Goal: Task Accomplishment & Management: Use online tool/utility

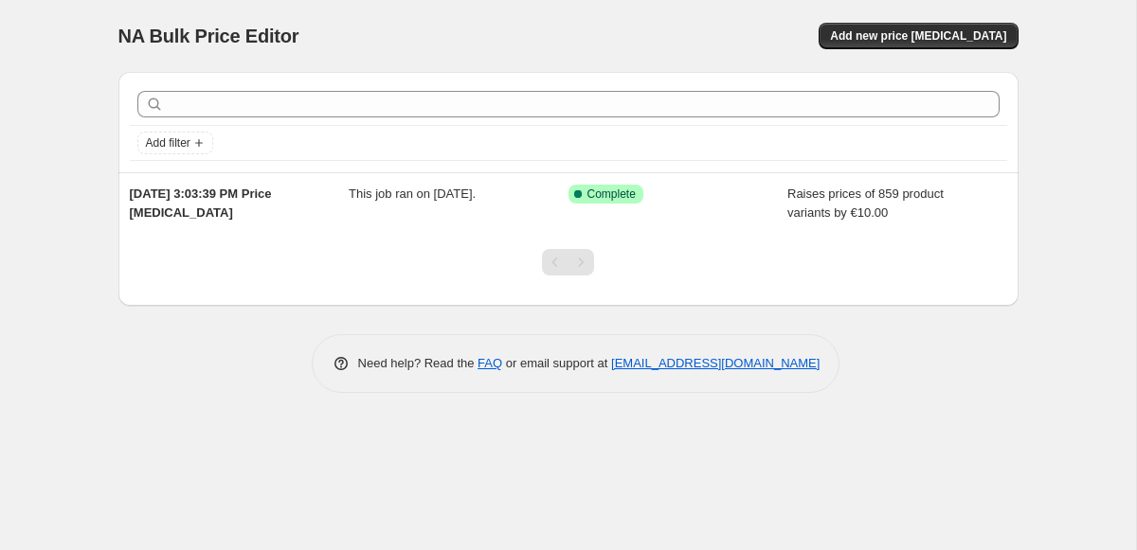
drag, startPoint x: 322, startPoint y: 209, endPoint x: 228, endPoint y: 86, distance: 154.8
click at [228, 86] on div "Add filter [DATE] 3:03:39 PM Price [MEDICAL_DATA] This job ran on [DATE]. Succe…" at bounding box center [568, 189] width 900 height 234
click at [403, 25] on div "NA Bulk Price Editor" at bounding box center [334, 36] width 433 height 27
click at [903, 31] on span "Add new price change job" at bounding box center [918, 35] width 176 height 15
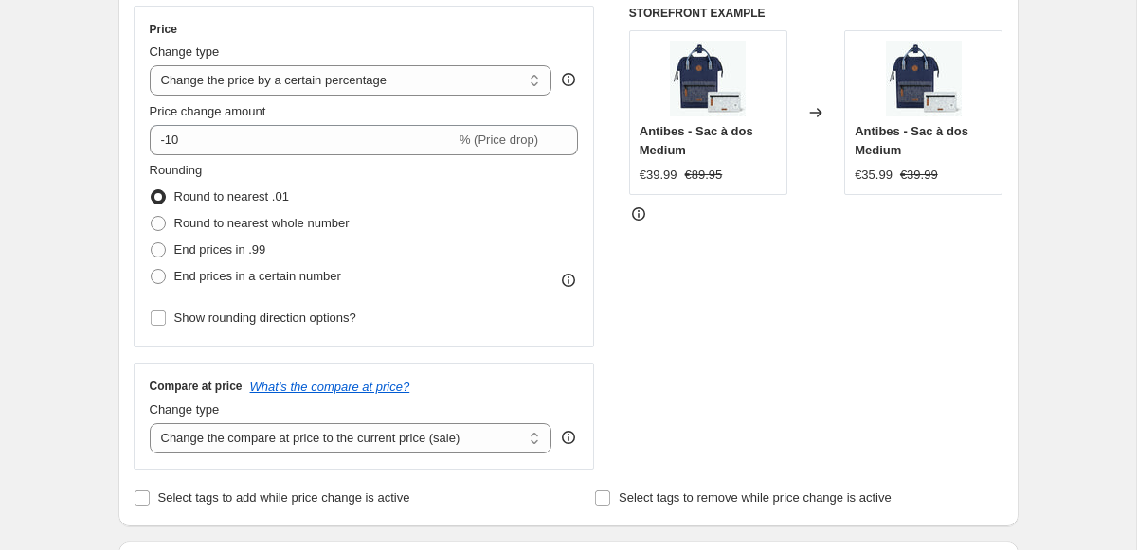
scroll to position [297, 0]
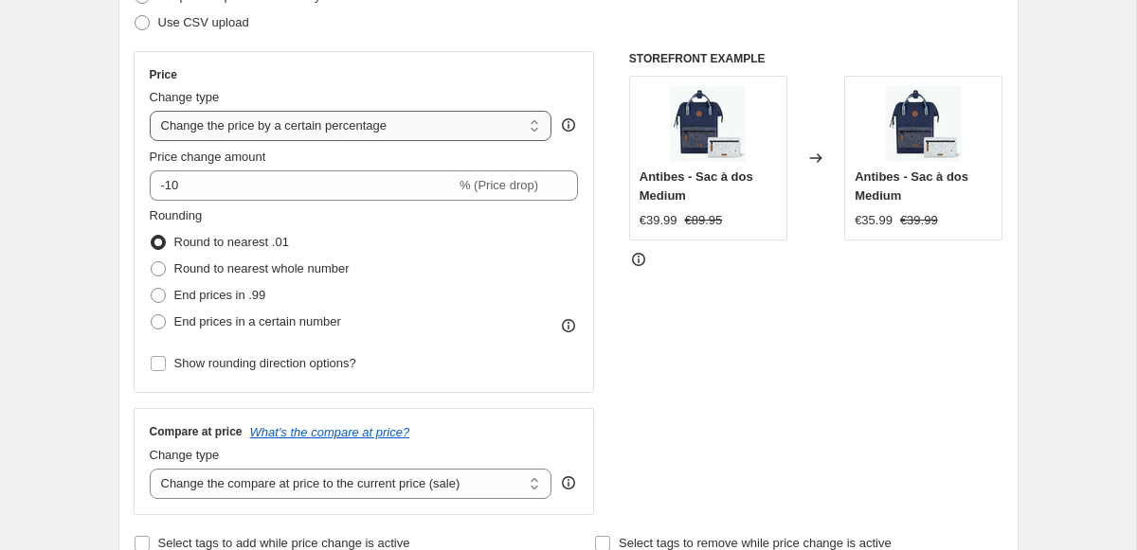
click at [401, 136] on select "Change the price to a certain amount Change the price by a certain amount Chang…" at bounding box center [351, 126] width 403 height 30
select select "by"
type input "-10.00"
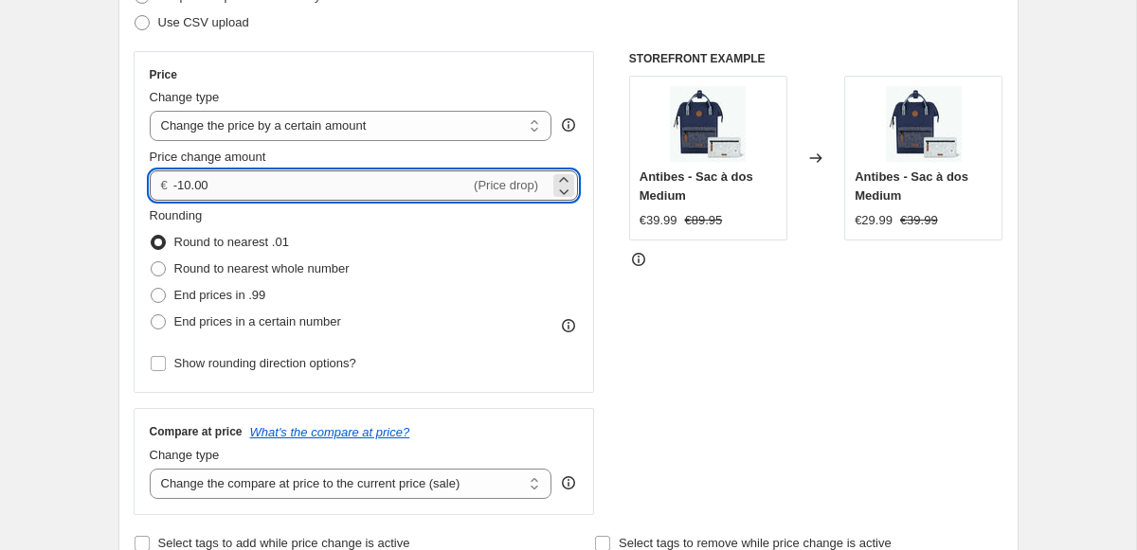
click at [300, 189] on input "-10.00" at bounding box center [321, 186] width 297 height 30
click at [701, 347] on div "STOREFRONT EXAMPLE Antibes - Sac à dos Medium €39.99 €89.95 Changed to Antibes …" at bounding box center [816, 283] width 374 height 464
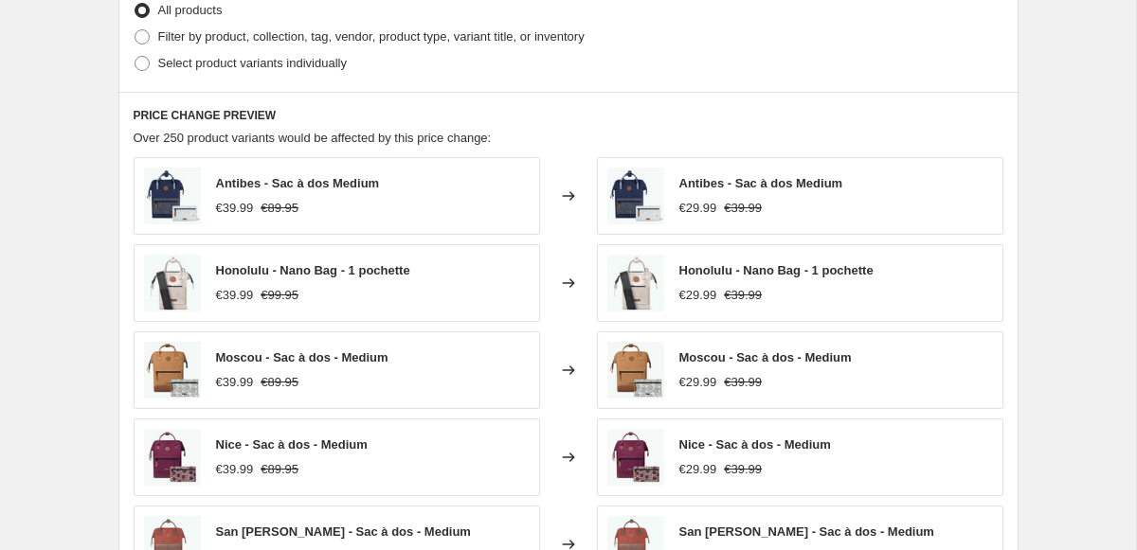
scroll to position [1343, 0]
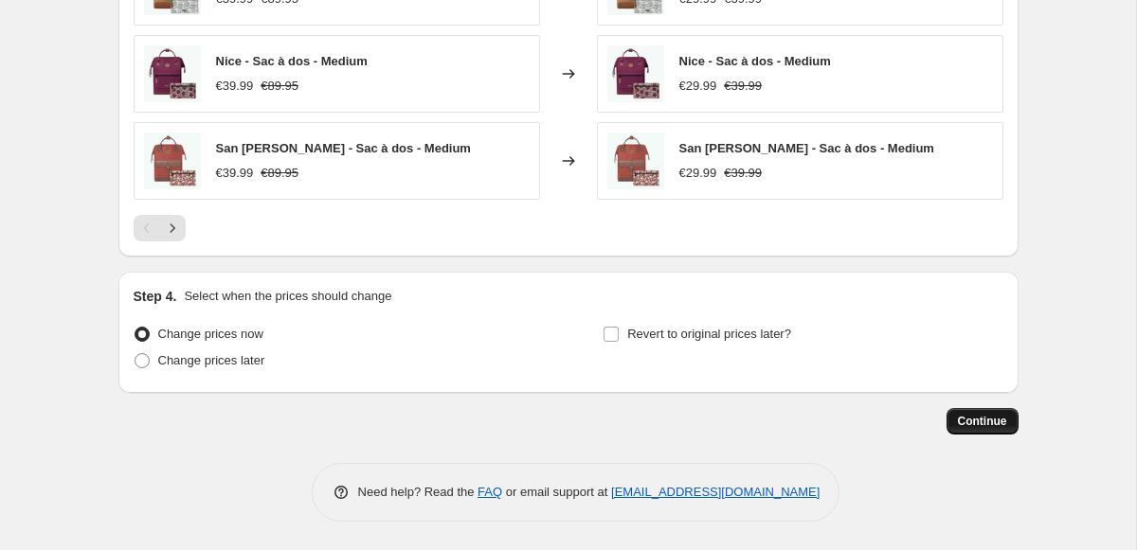
click at [993, 423] on span "Continue" at bounding box center [982, 421] width 49 height 15
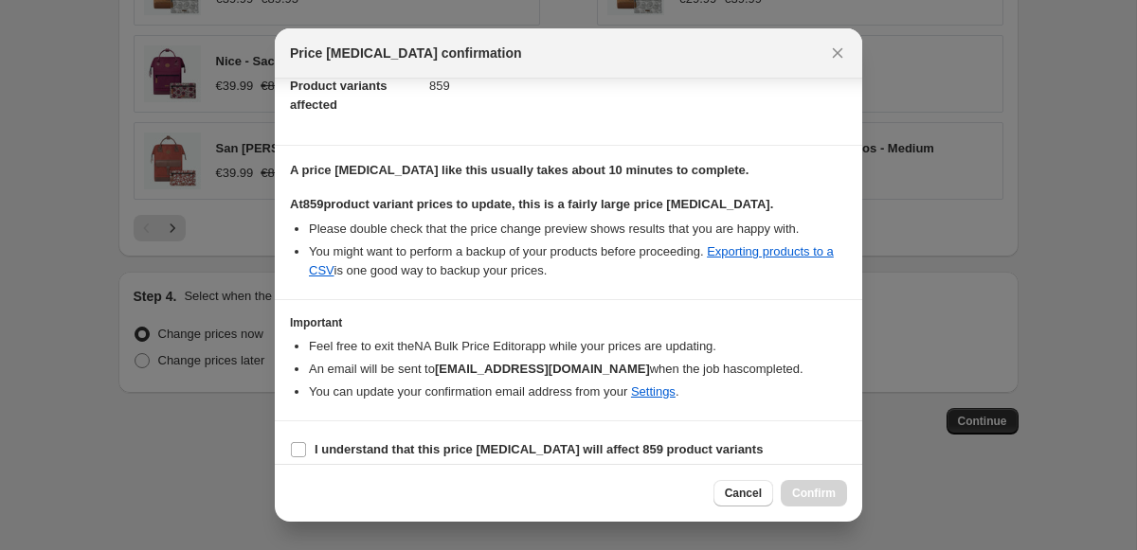
scroll to position [235, 0]
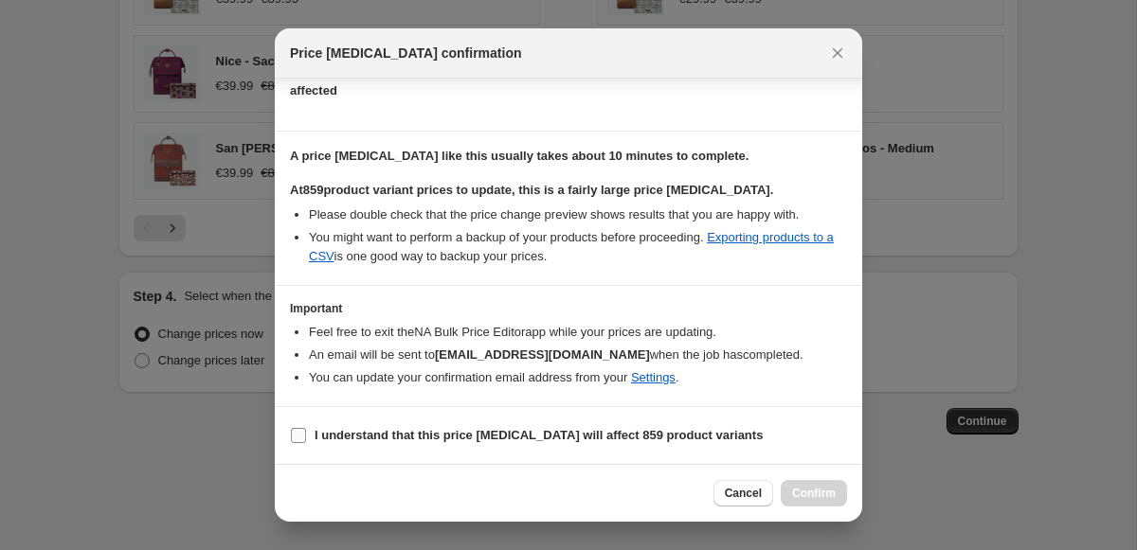
click at [474, 428] on b "I understand that this price change job will affect 859 product variants" at bounding box center [539, 435] width 448 height 14
click at [306, 428] on input "I understand that this price change job will affect 859 product variants" at bounding box center [298, 435] width 15 height 15
checkbox input "true"
click at [810, 494] on span "Confirm" at bounding box center [814, 493] width 44 height 15
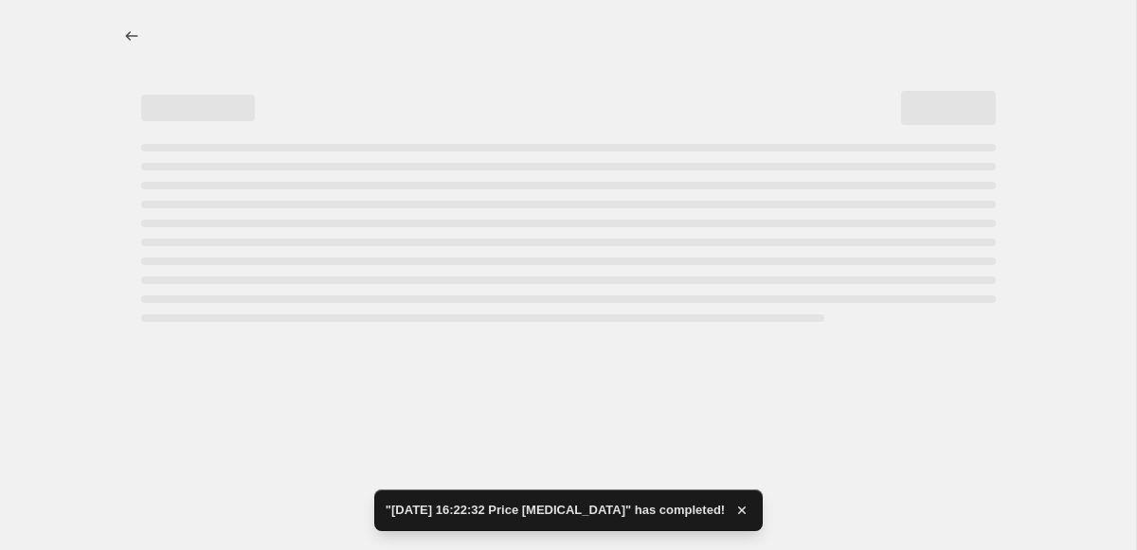
select select "by"
